Goal: Transaction & Acquisition: Purchase product/service

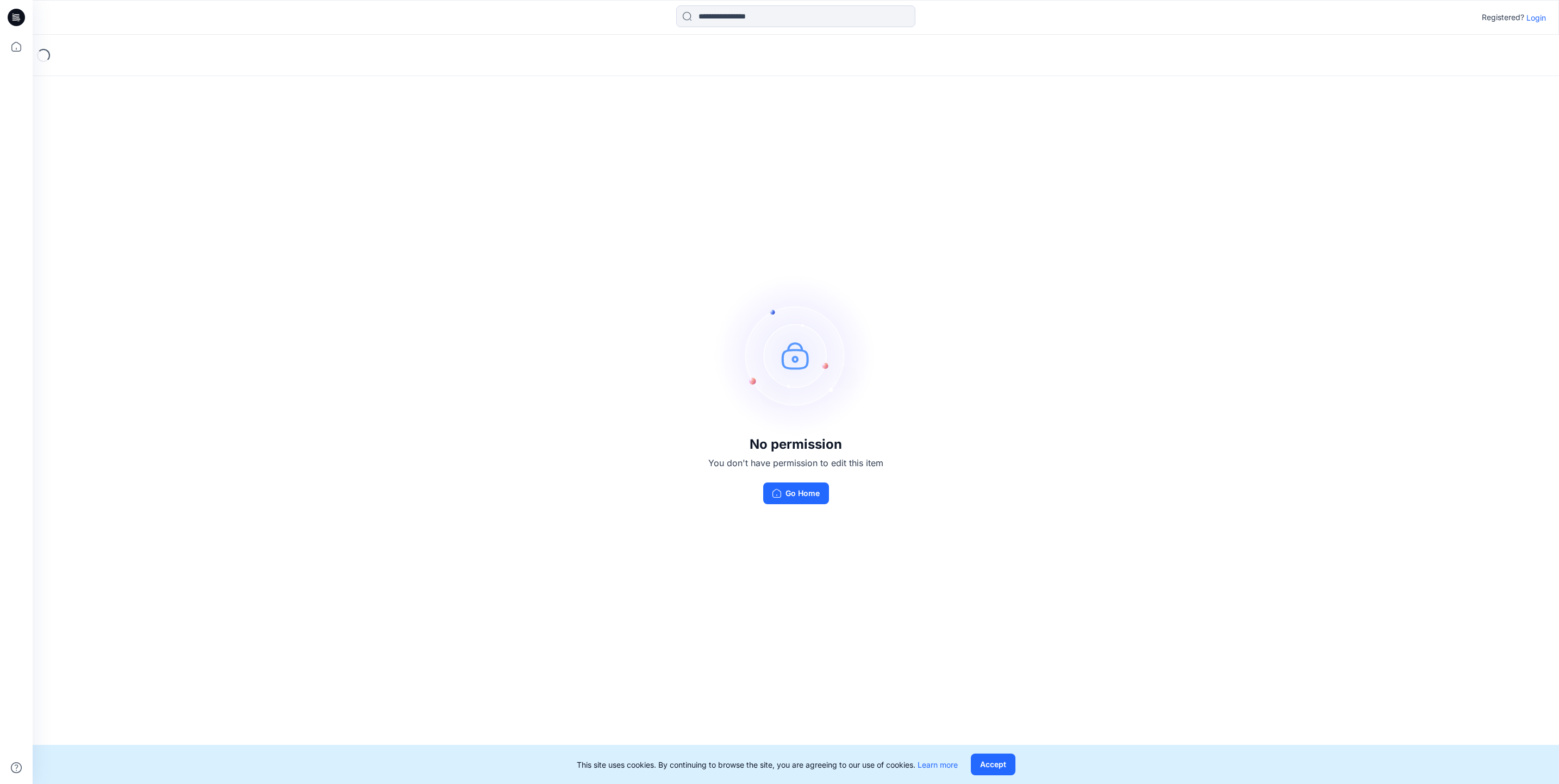
click at [1535, 19] on p "Login" at bounding box center [1536, 18] width 19 height 11
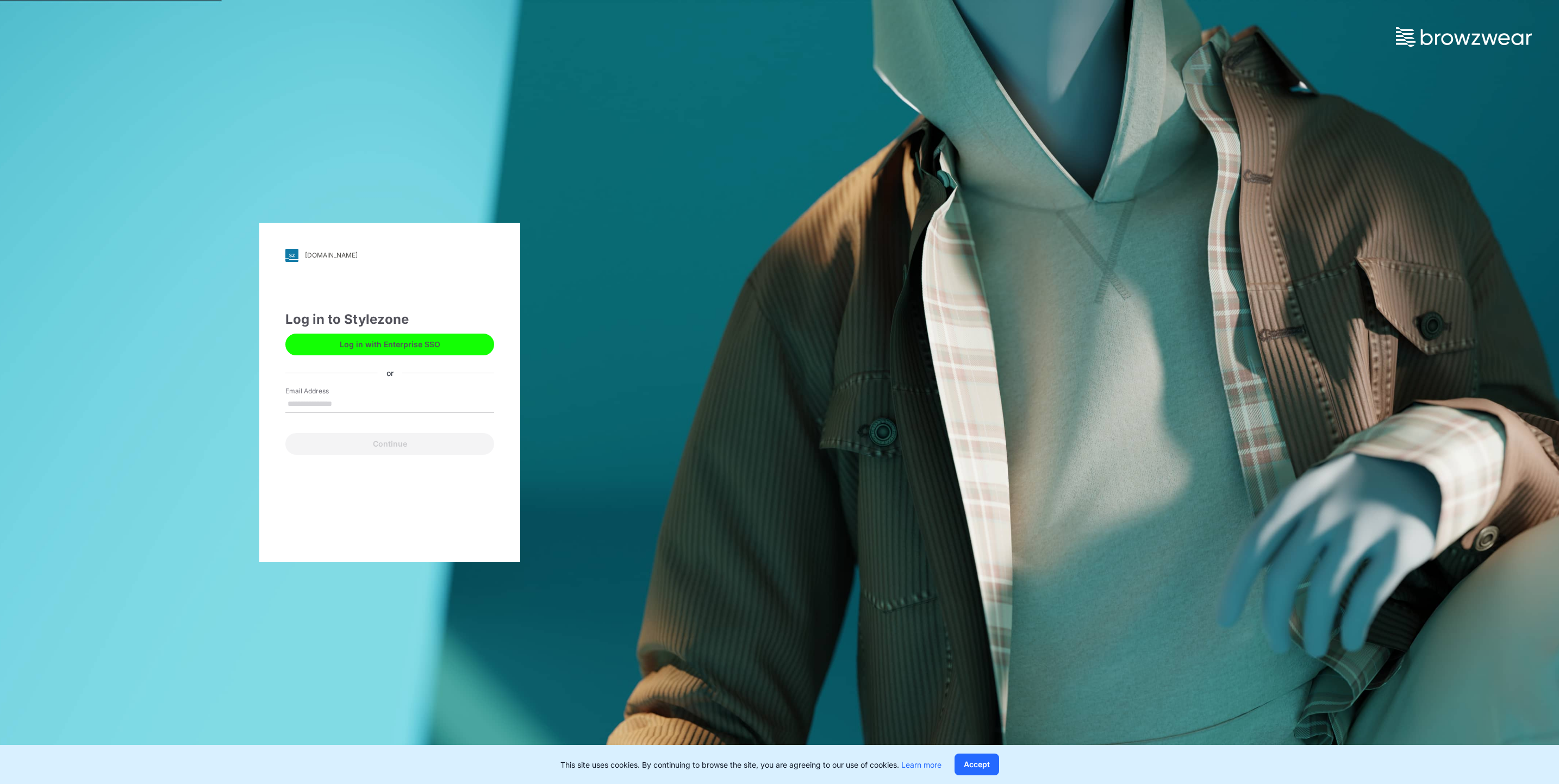
click at [359, 411] on input "Email Address" at bounding box center [390, 404] width 209 height 16
type input "**********"
click at [389, 447] on button "Continue" at bounding box center [390, 444] width 209 height 22
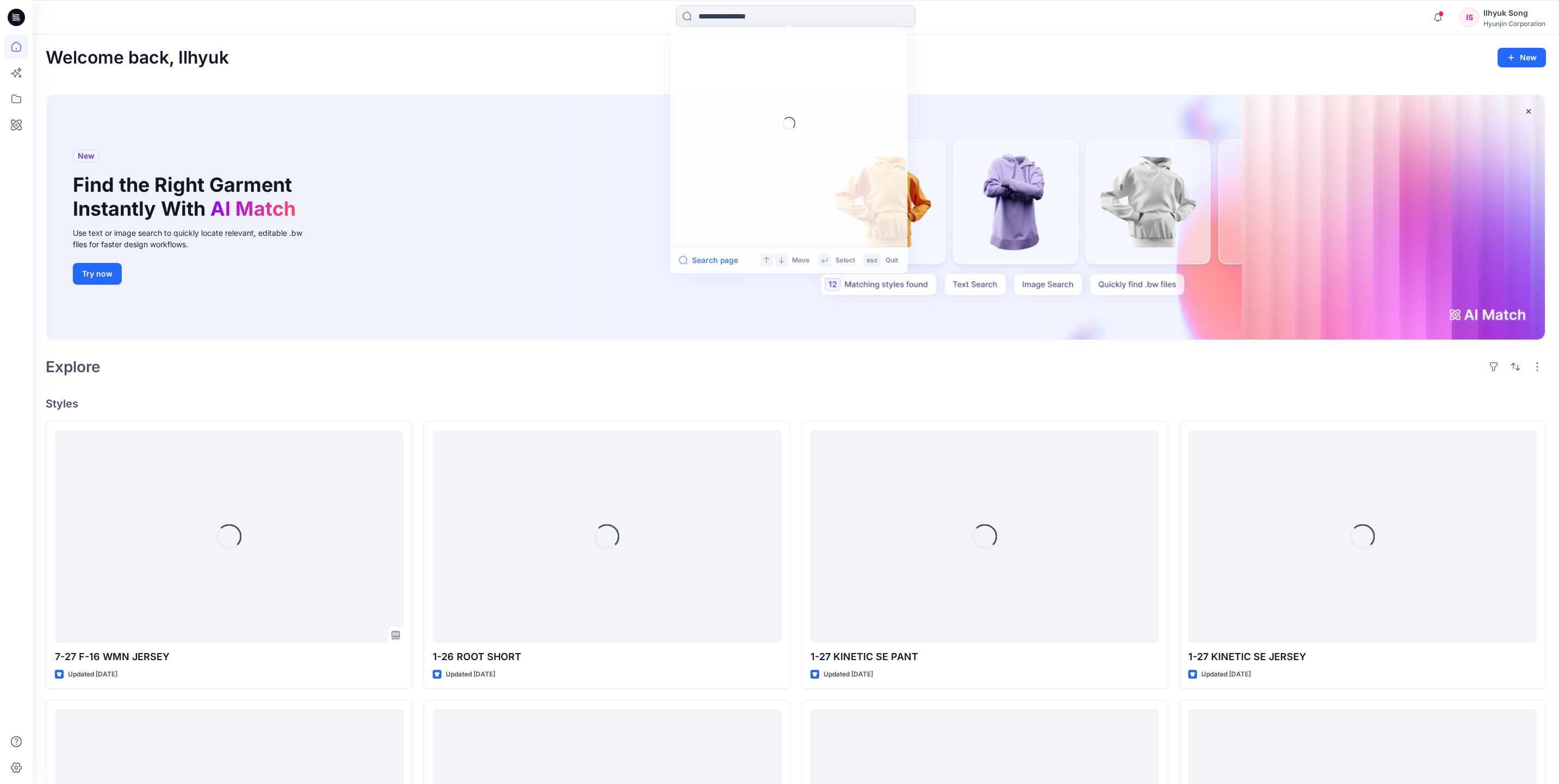
click at [781, 11] on input at bounding box center [795, 16] width 239 height 22
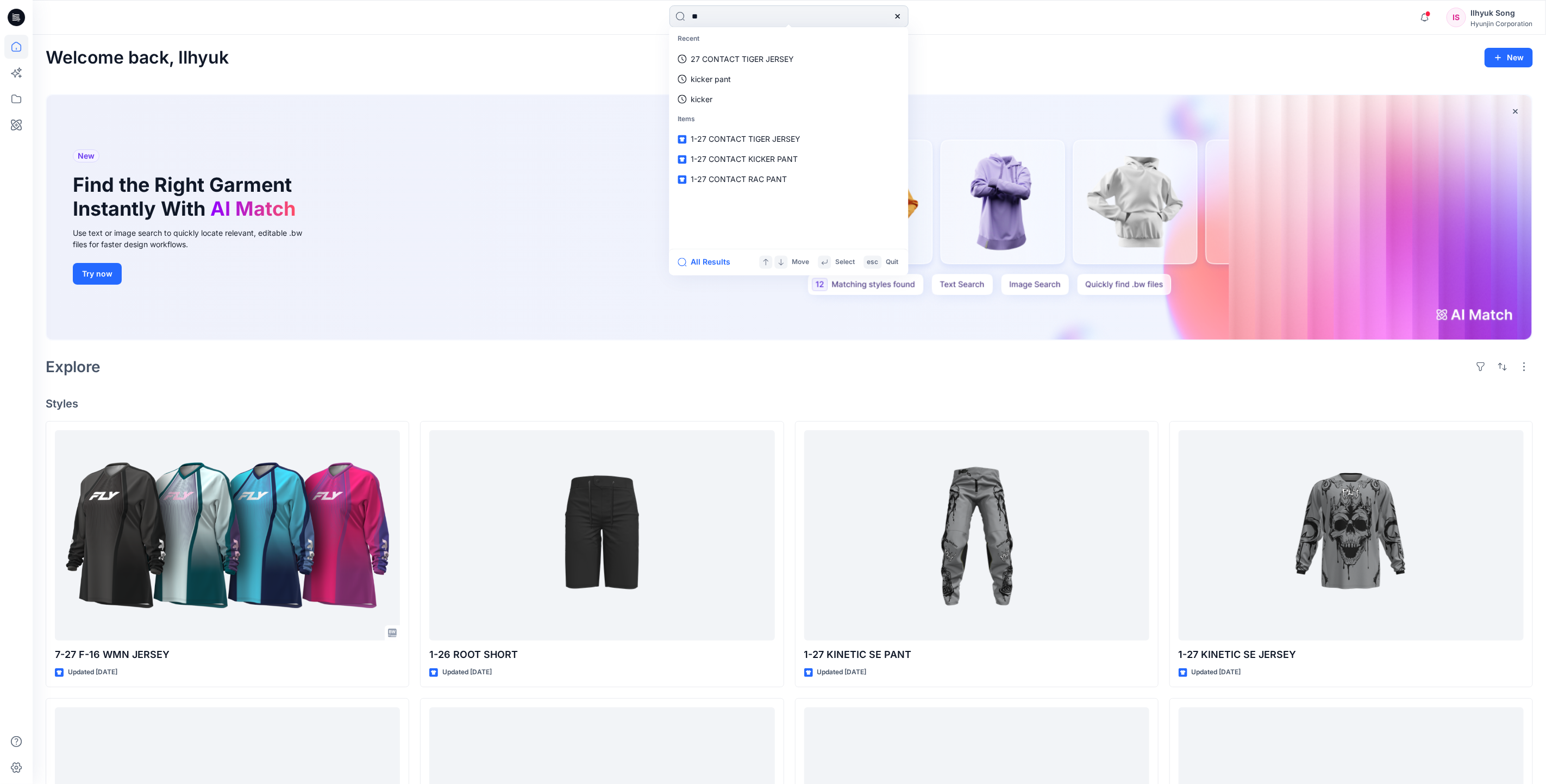
type input "*"
type input "**********"
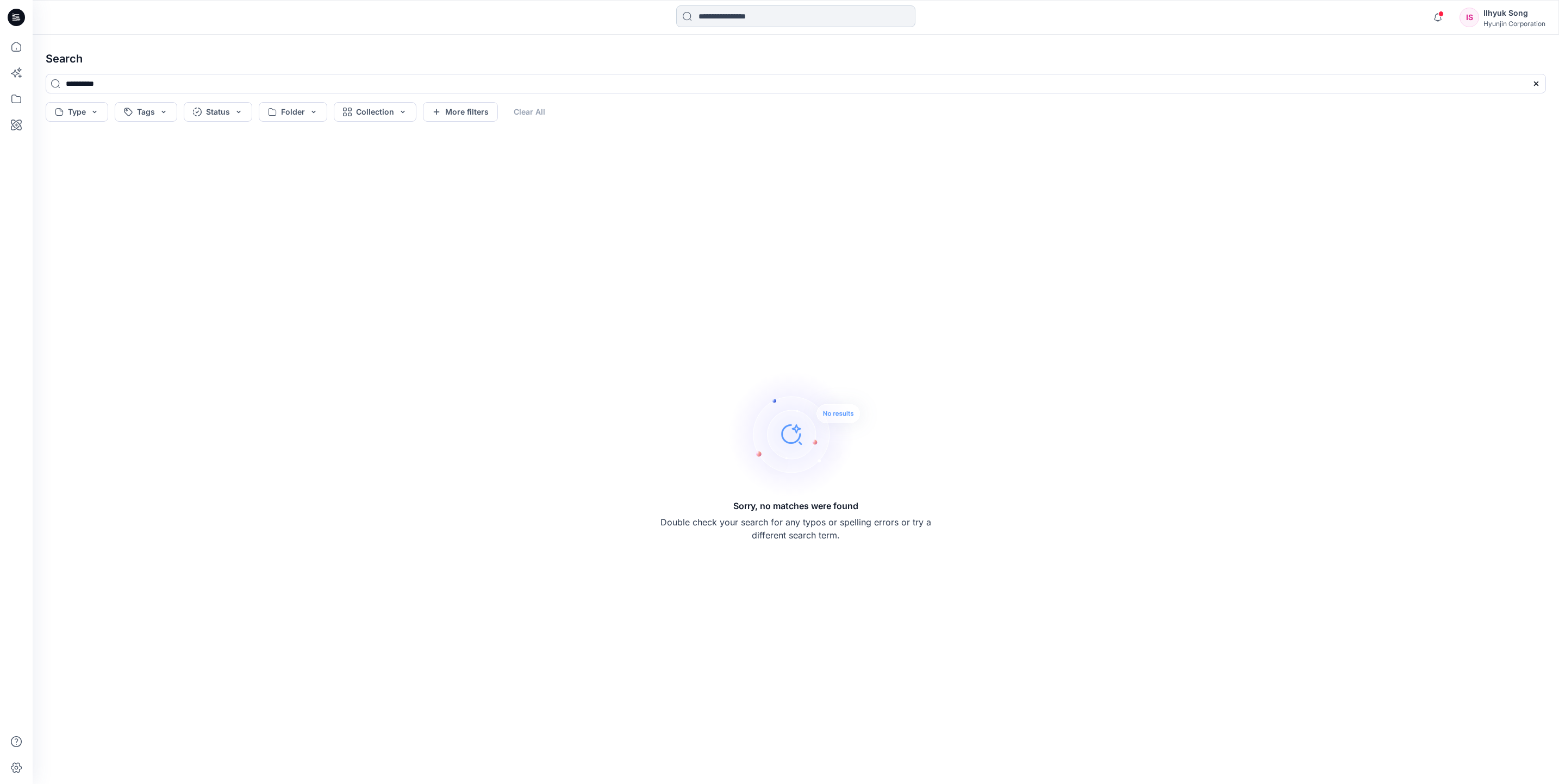
click at [709, 21] on input at bounding box center [795, 16] width 239 height 22
type input "*"
type input "*****"
type input "*"
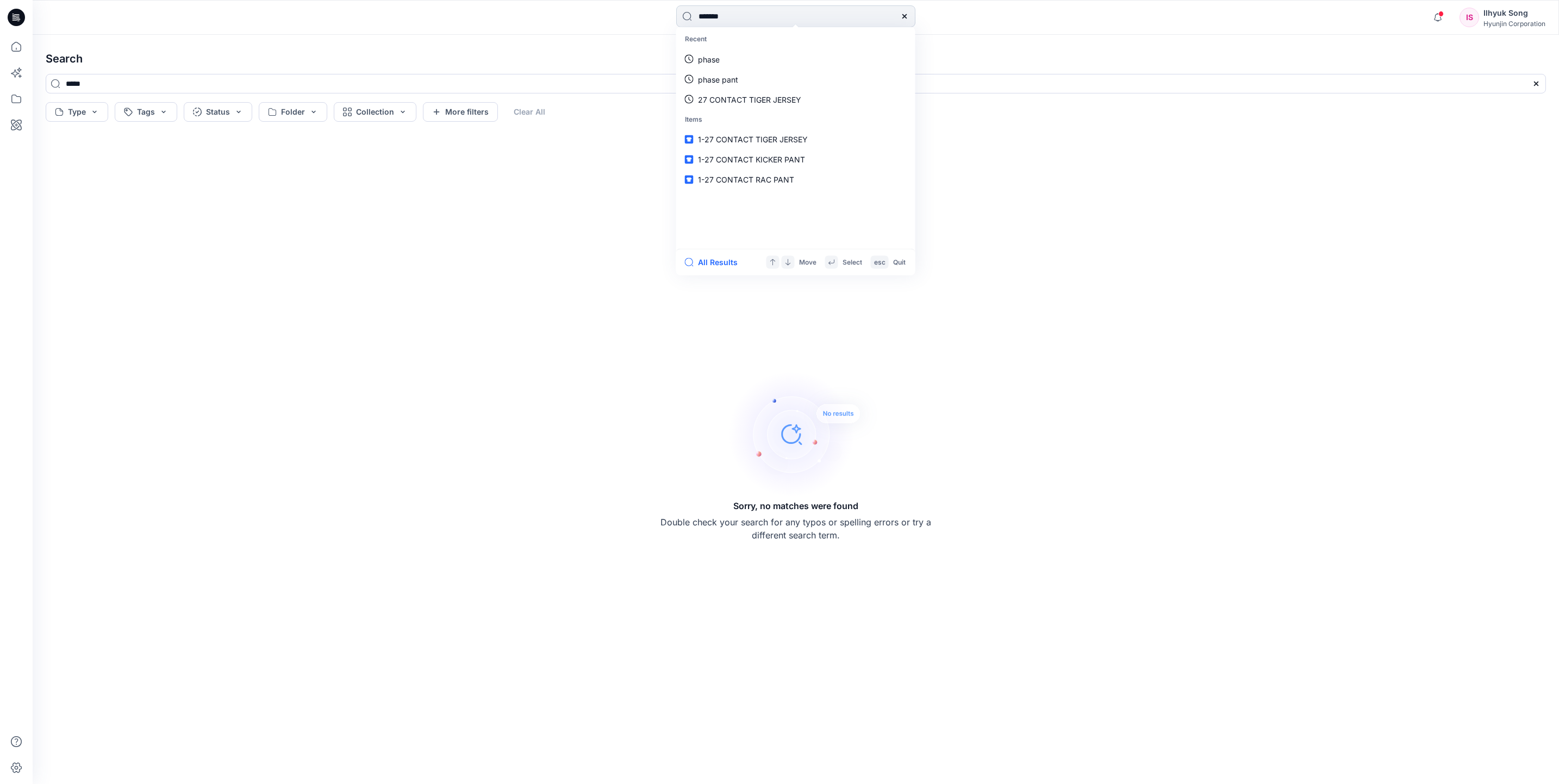
type input "********"
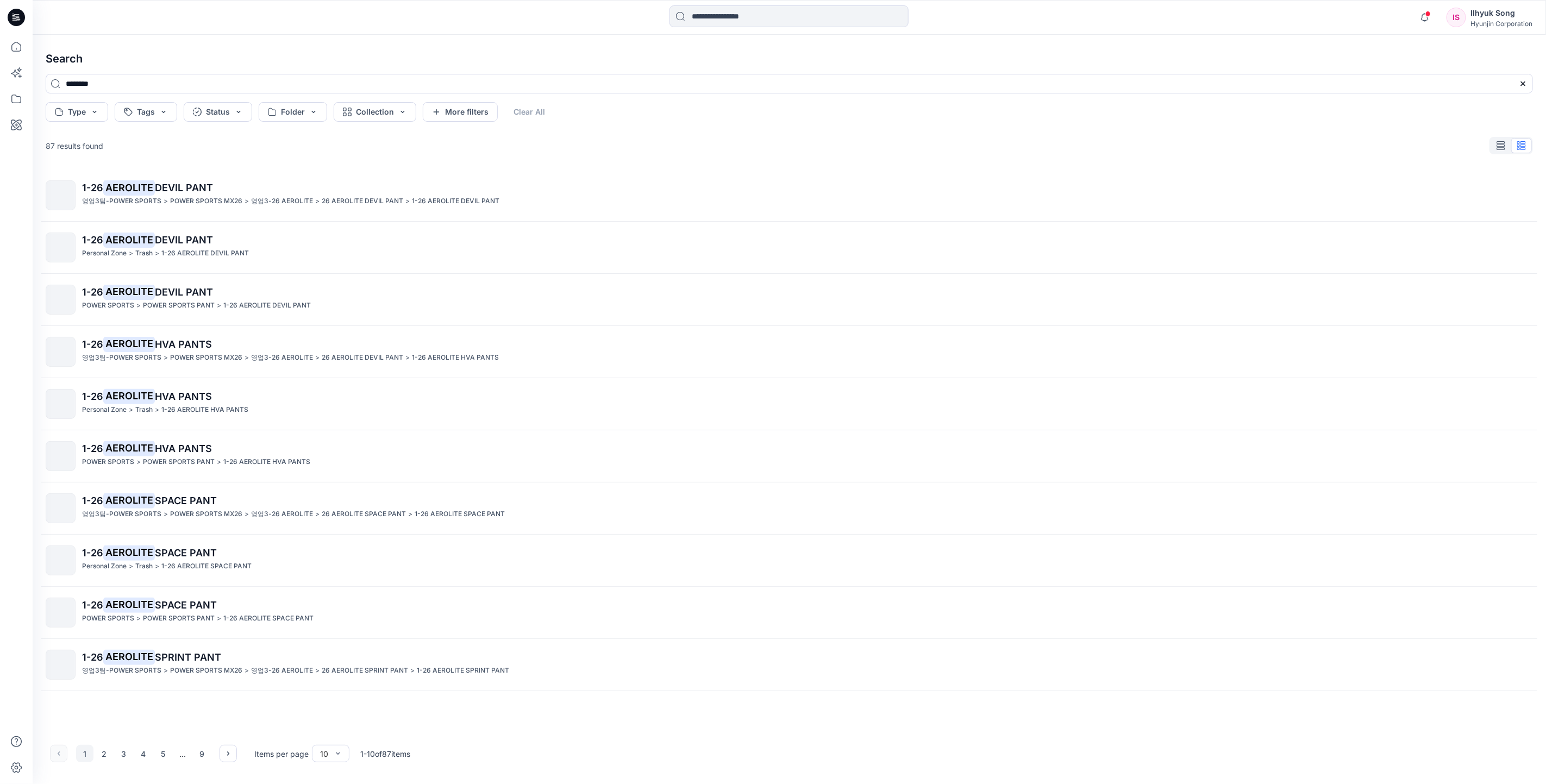
scroll to position [1, 0]
click at [764, 13] on input at bounding box center [789, 16] width 239 height 22
click at [106, 752] on button "2" at bounding box center [104, 753] width 18 height 18
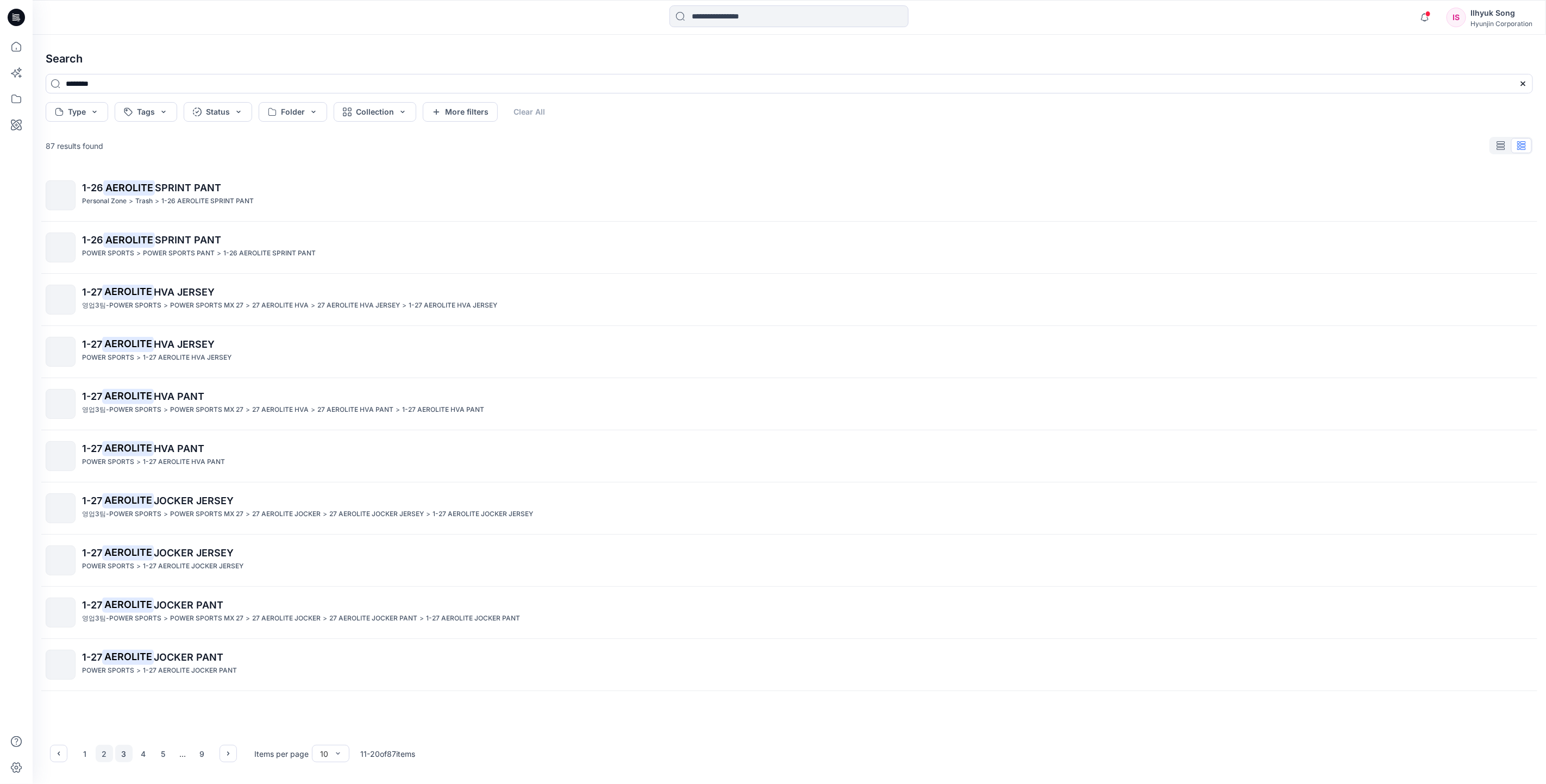
click at [129, 751] on button "3" at bounding box center [123, 753] width 18 height 18
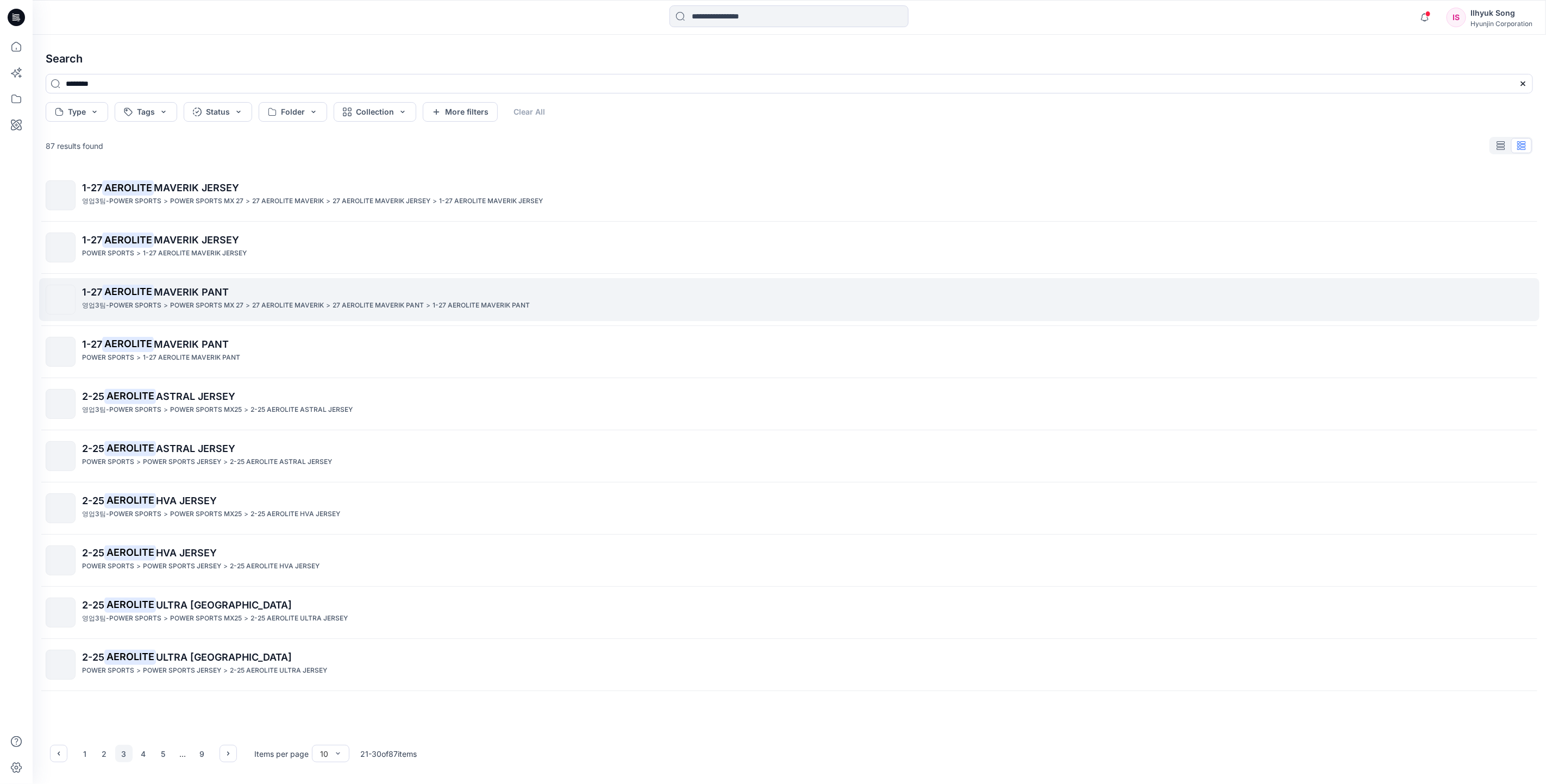
click at [205, 294] on span "MAVERIK PANT" at bounding box center [191, 292] width 75 height 11
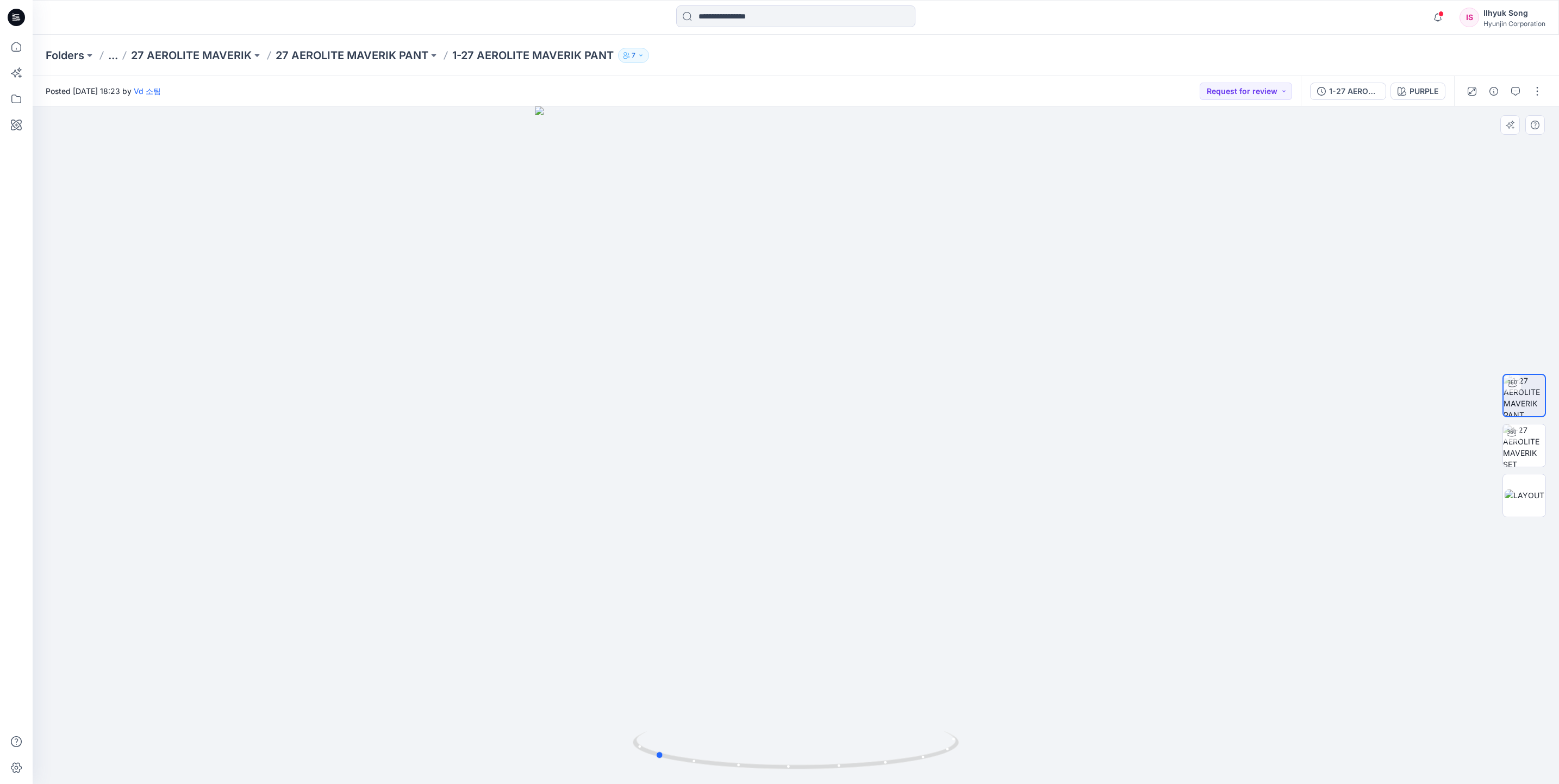
drag, startPoint x: 818, startPoint y: 393, endPoint x: 879, endPoint y: 404, distance: 62.0
click at [879, 404] on div at bounding box center [796, 445] width 1526 height 678
drag, startPoint x: 791, startPoint y: 418, endPoint x: 668, endPoint y: 424, distance: 123.1
click at [668, 424] on div at bounding box center [796, 445] width 1526 height 678
drag, startPoint x: 989, startPoint y: 284, endPoint x: 868, endPoint y: 292, distance: 121.3
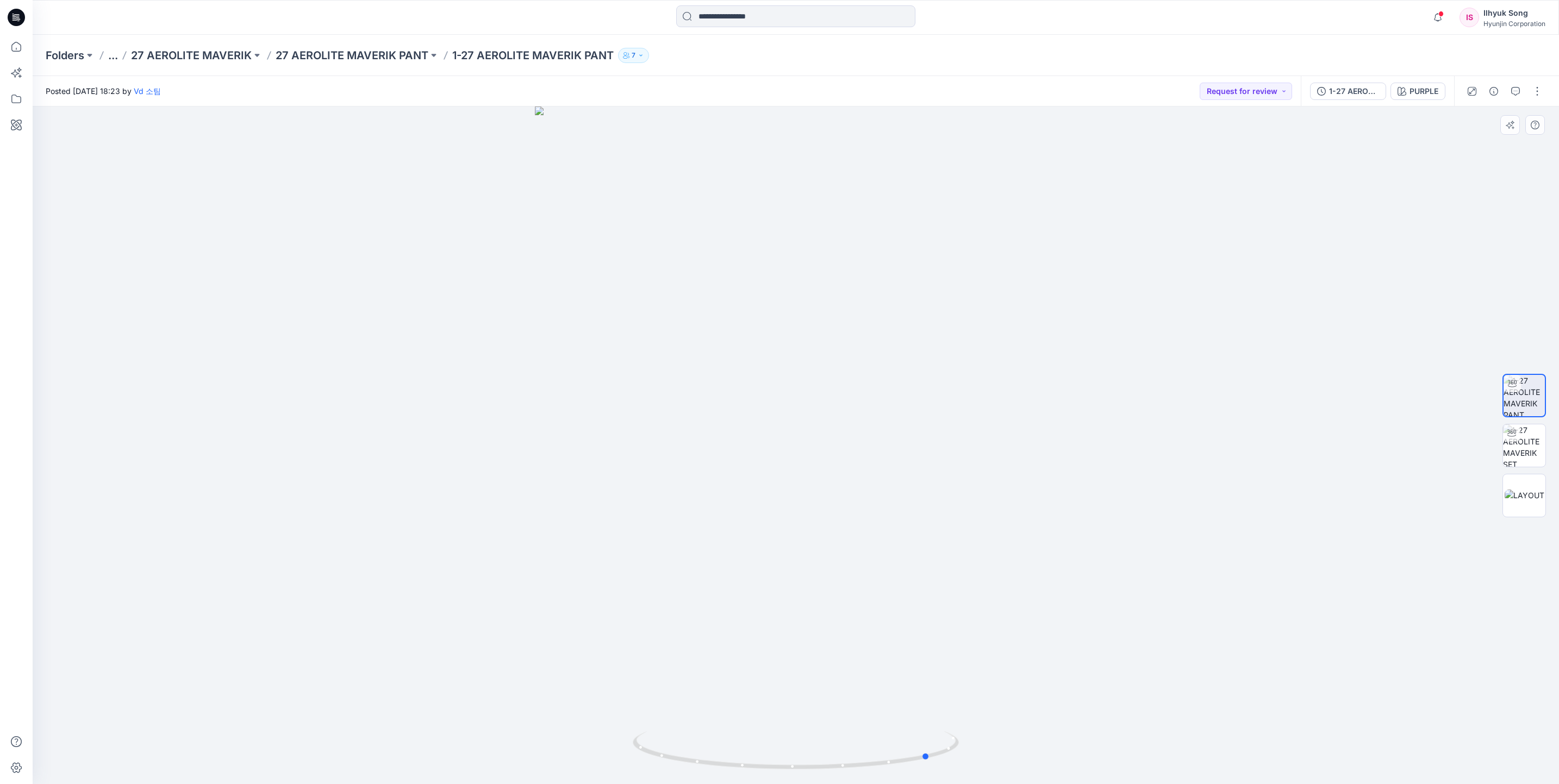
click at [821, 291] on div at bounding box center [796, 445] width 1526 height 678
click at [1428, 93] on div "PURPLE" at bounding box center [1424, 91] width 29 height 12
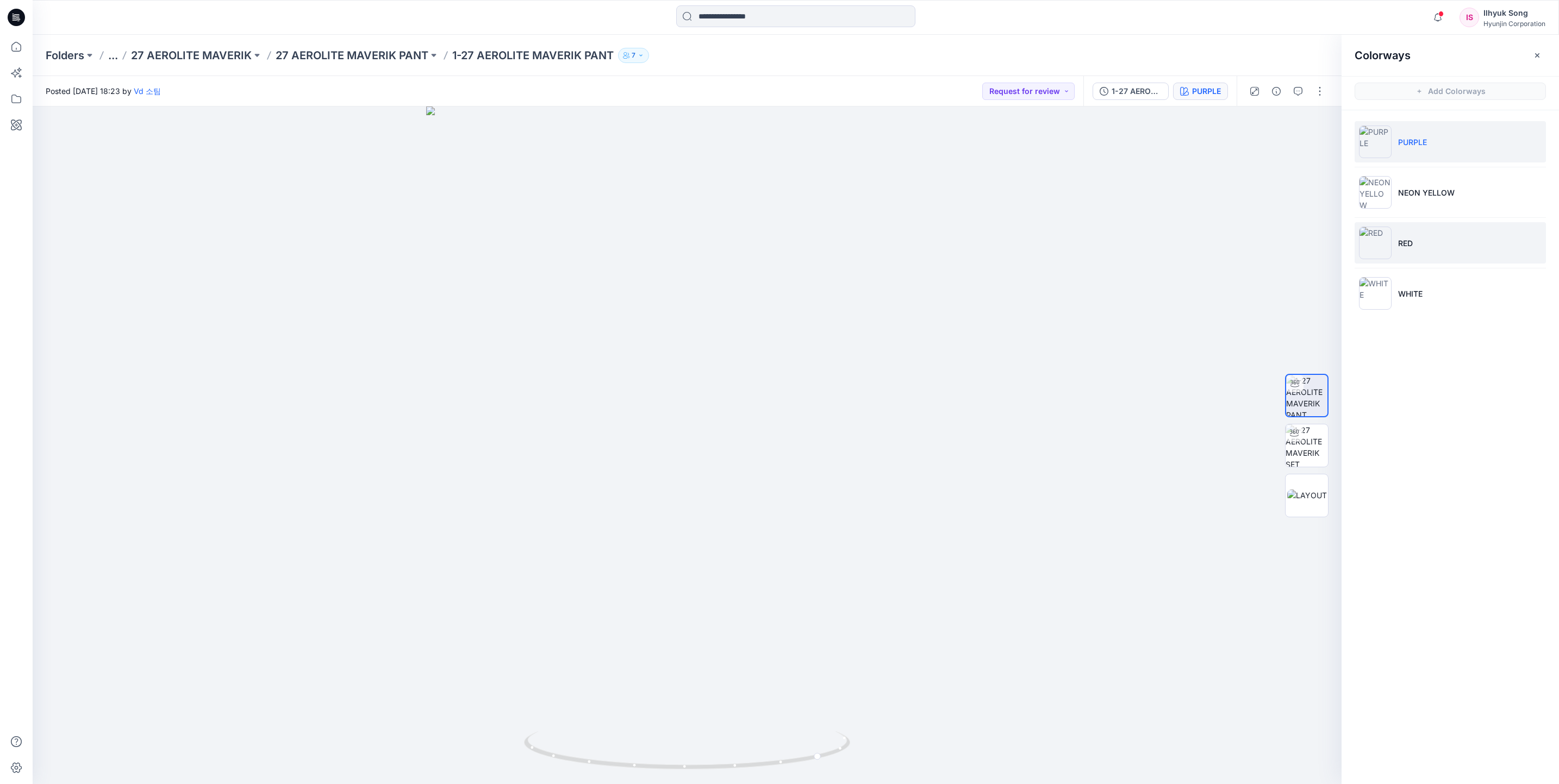
click at [1406, 237] on li "RED" at bounding box center [1450, 243] width 191 height 41
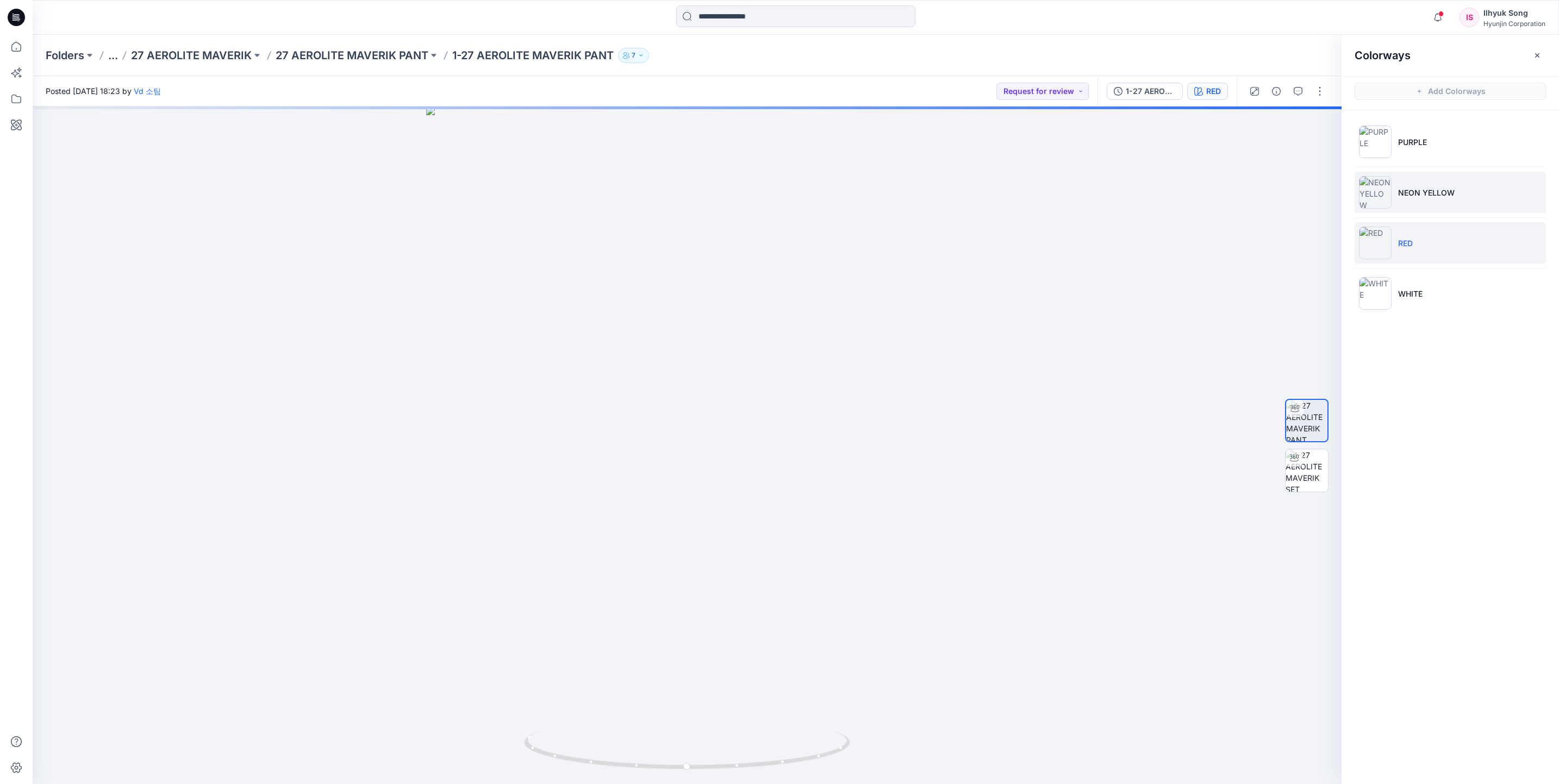
click at [1440, 199] on li "NEON YELLOW" at bounding box center [1450, 192] width 191 height 41
drag, startPoint x: 782, startPoint y: 349, endPoint x: 965, endPoint y: 328, distance: 184.2
click at [965, 328] on div at bounding box center [687, 445] width 1309 height 678
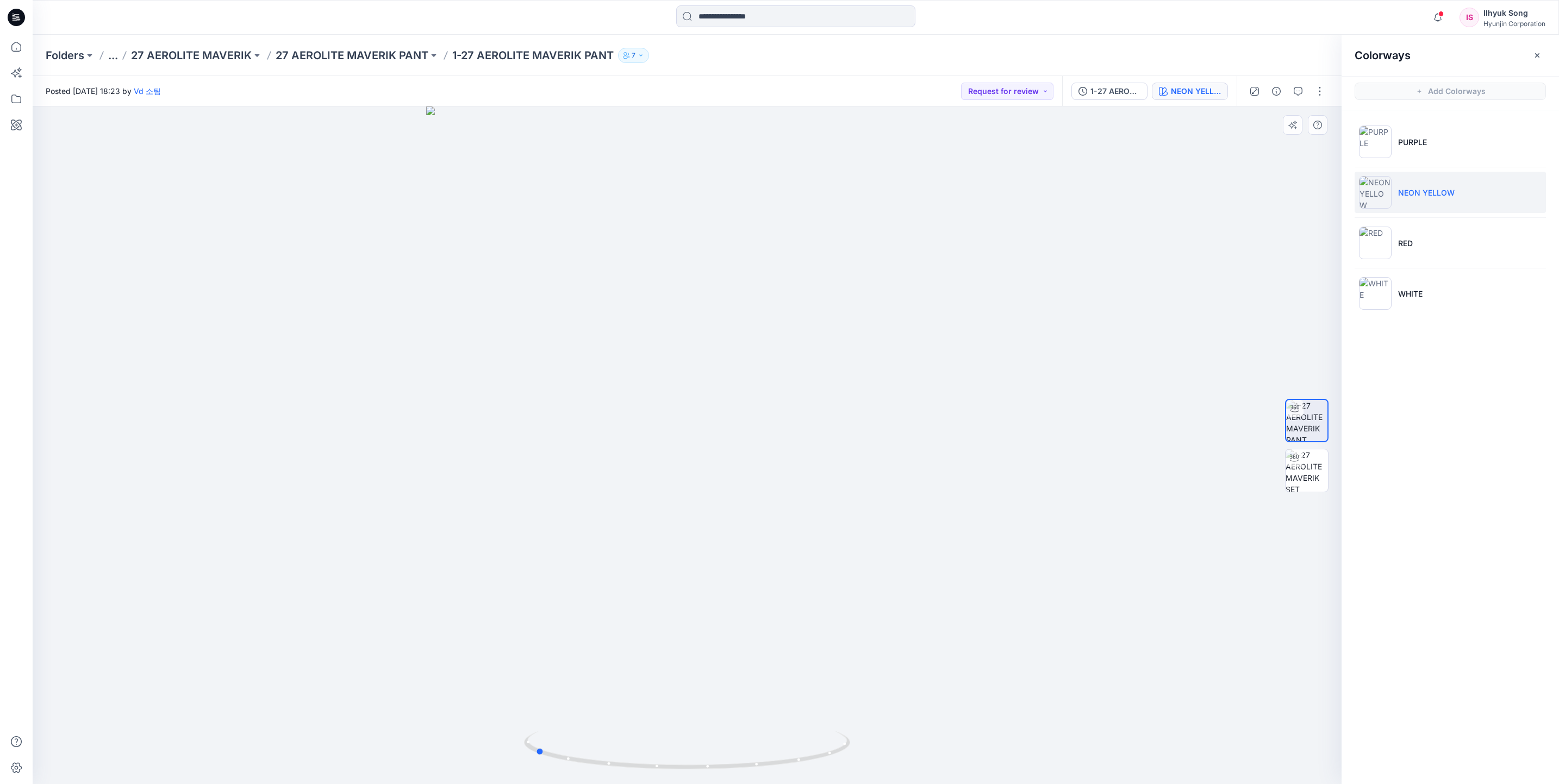
drag, startPoint x: 825, startPoint y: 466, endPoint x: 865, endPoint y: 474, distance: 40.8
click at [865, 474] on div at bounding box center [687, 445] width 1309 height 678
drag, startPoint x: 865, startPoint y: 474, endPoint x: 788, endPoint y: 481, distance: 77.3
click at [788, 481] on div at bounding box center [687, 445] width 1309 height 678
click at [1380, 253] on img at bounding box center [1375, 243] width 33 height 33
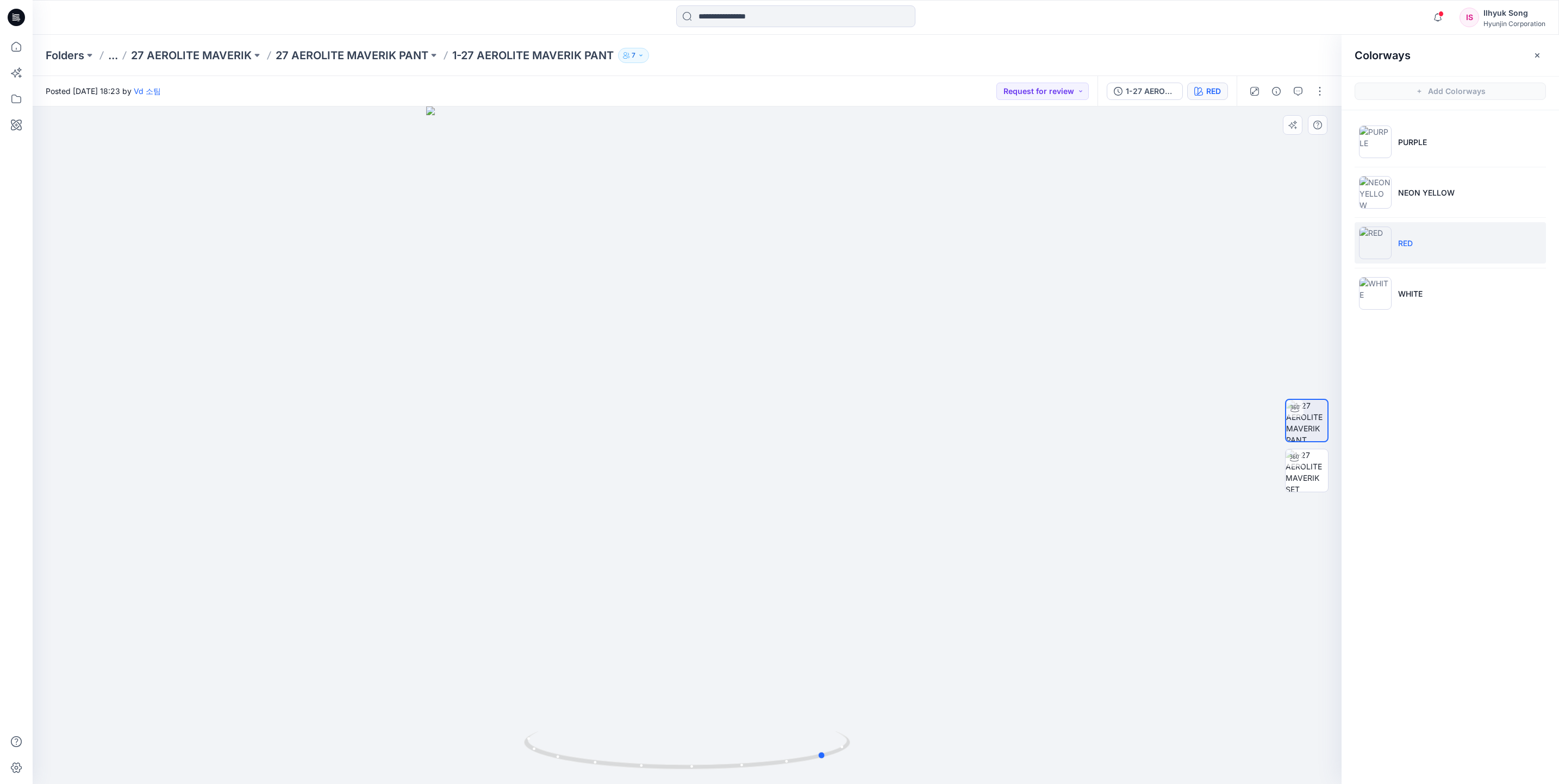
drag, startPoint x: 718, startPoint y: 430, endPoint x: 858, endPoint y: 439, distance: 140.3
click at [858, 439] on div at bounding box center [687, 445] width 1309 height 678
drag, startPoint x: 801, startPoint y: 416, endPoint x: 835, endPoint y: 426, distance: 35.4
click at [835, 426] on div at bounding box center [687, 445] width 1309 height 678
click at [1414, 292] on p "WHITE" at bounding box center [1410, 293] width 24 height 11
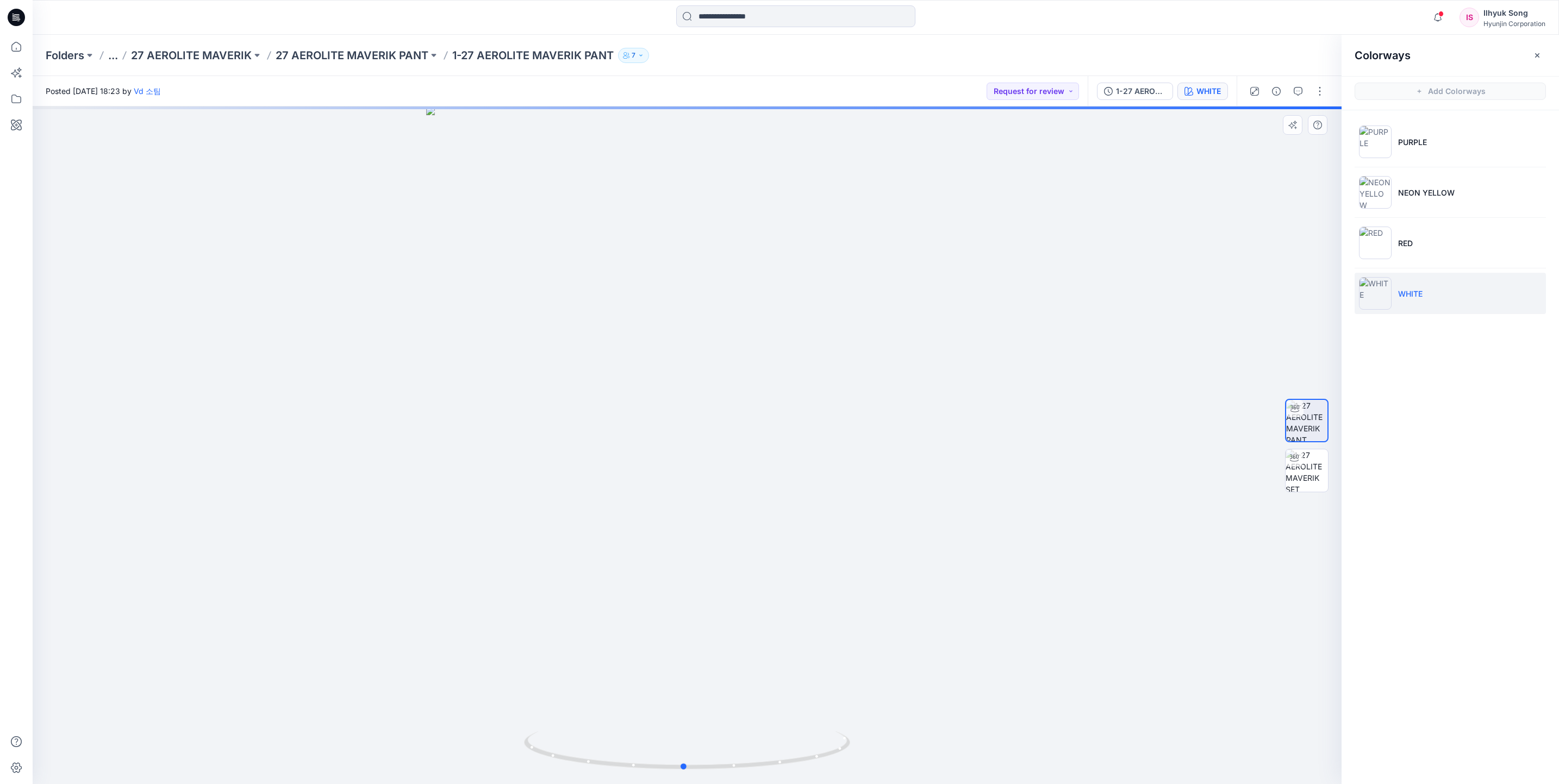
drag, startPoint x: 661, startPoint y: 424, endPoint x: 750, endPoint y: 454, distance: 93.9
click at [997, 414] on div at bounding box center [687, 445] width 1309 height 678
drag, startPoint x: 547, startPoint y: 473, endPoint x: 698, endPoint y: 474, distance: 151.0
click at [698, 474] on div at bounding box center [687, 445] width 1309 height 678
drag, startPoint x: 950, startPoint y: 406, endPoint x: 970, endPoint y: 421, distance: 25.0
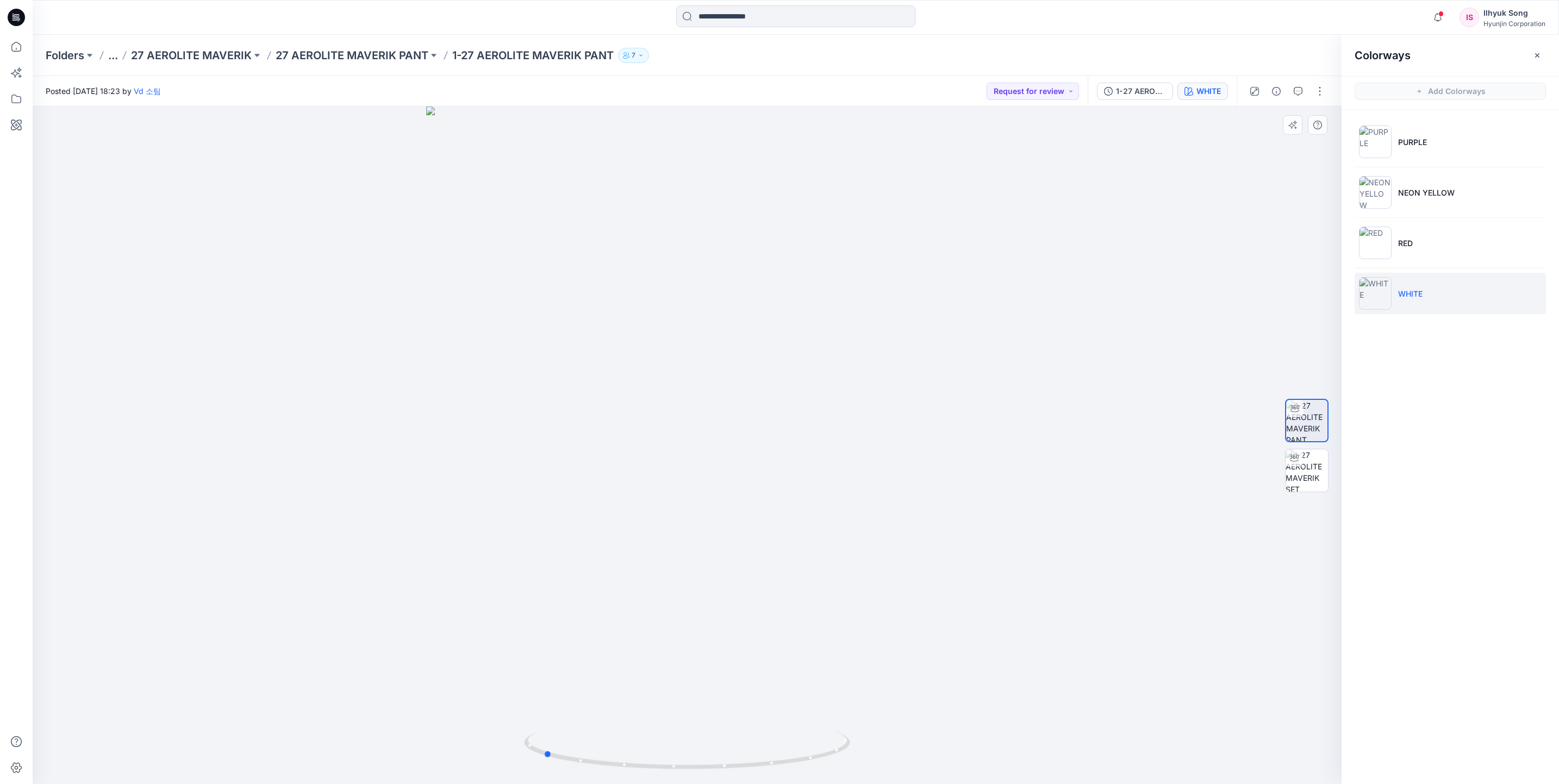
click at [970, 421] on div at bounding box center [687, 445] width 1309 height 678
drag, startPoint x: 691, startPoint y: 498, endPoint x: 723, endPoint y: 505, distance: 32.8
click at [723, 505] on div at bounding box center [687, 445] width 1309 height 678
drag, startPoint x: 727, startPoint y: 456, endPoint x: 461, endPoint y: 494, distance: 268.7
click at [413, 475] on div at bounding box center [687, 445] width 1309 height 678
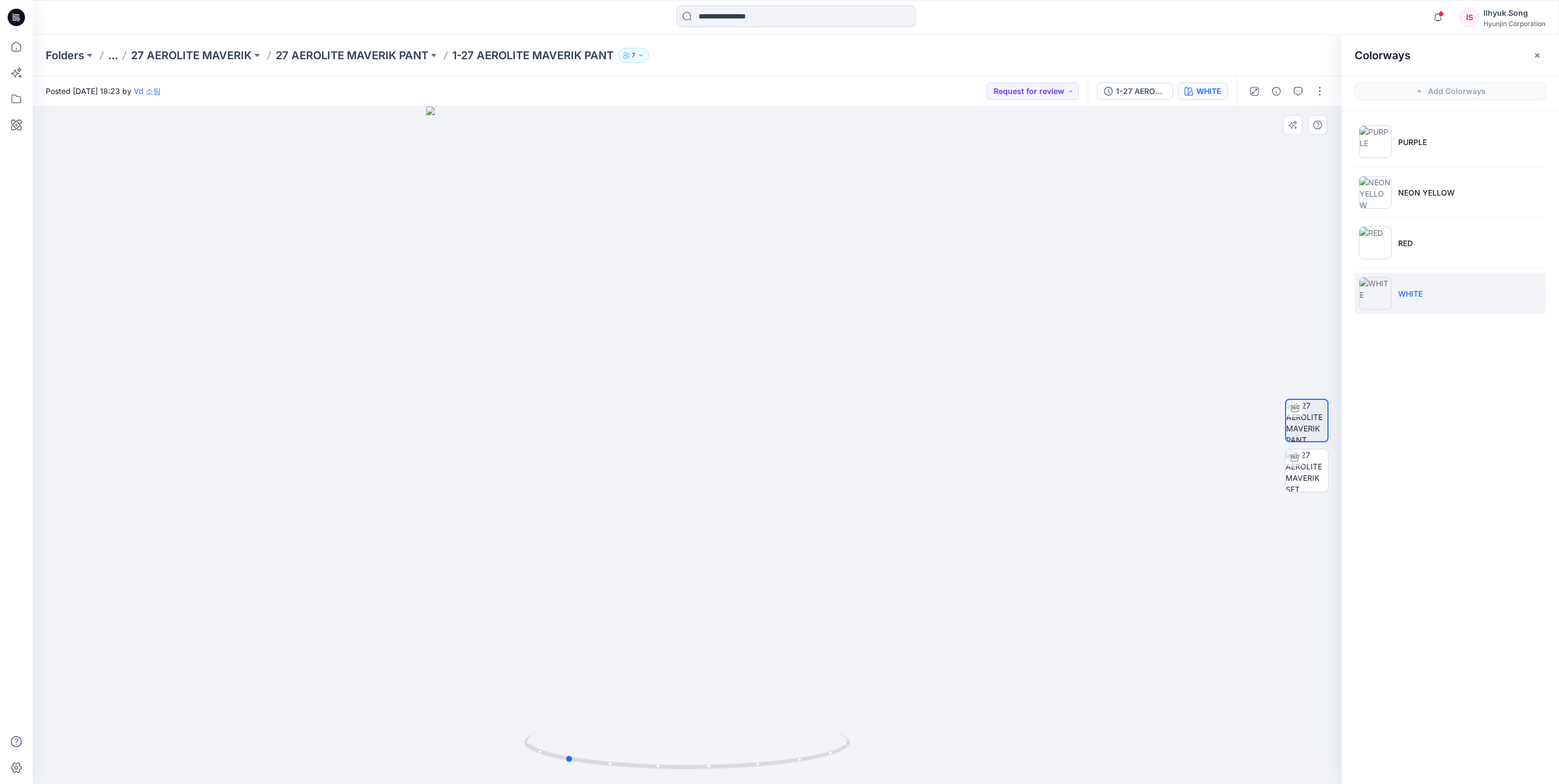
drag, startPoint x: 631, startPoint y: 471, endPoint x: 688, endPoint y: 467, distance: 57.1
click at [688, 467] on div at bounding box center [687, 445] width 1309 height 678
